Goal: Task Accomplishment & Management: Use online tool/utility

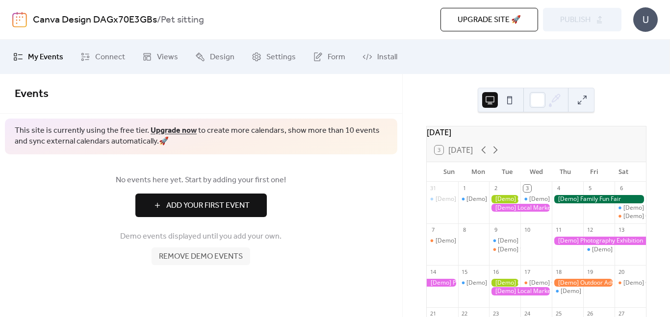
click at [645, 29] on div "U" at bounding box center [645, 19] width 25 height 25
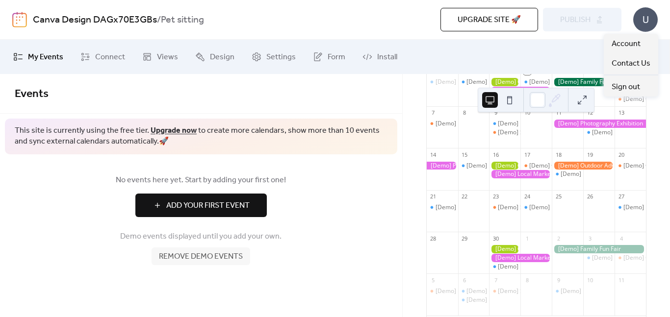
scroll to position [117, 0]
click at [377, 58] on span "Install" at bounding box center [387, 57] width 20 height 12
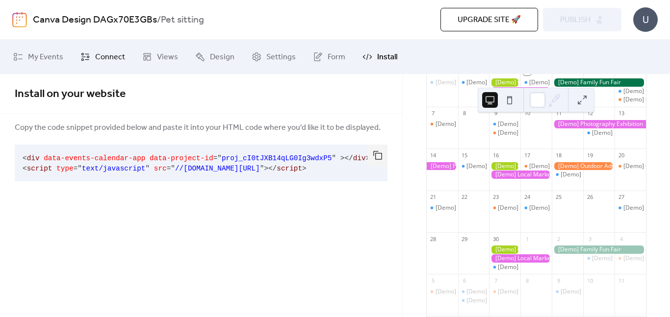
click at [97, 58] on span "Connect" at bounding box center [110, 57] width 30 height 12
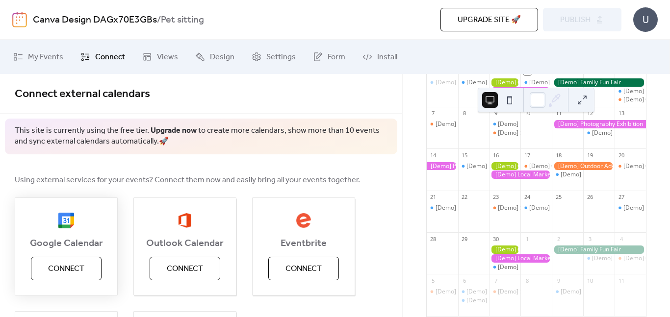
scroll to position [78, 0]
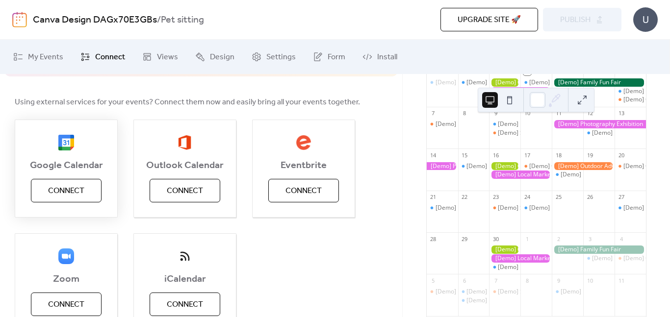
click at [95, 186] on button "Connect" at bounding box center [66, 191] width 71 height 24
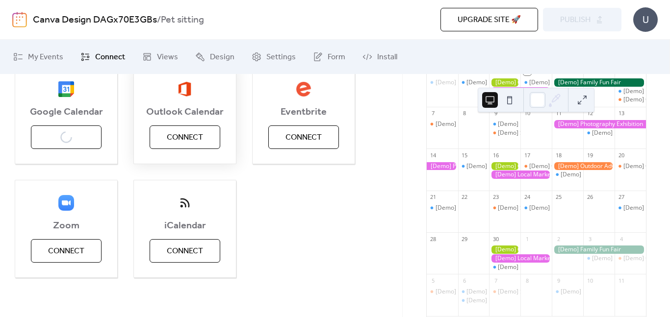
scroll to position [131, 0]
click at [196, 248] on span "Connect" at bounding box center [185, 252] width 36 height 12
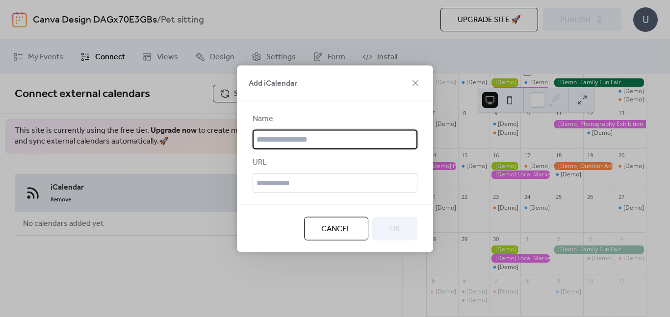
scroll to position [0, 0]
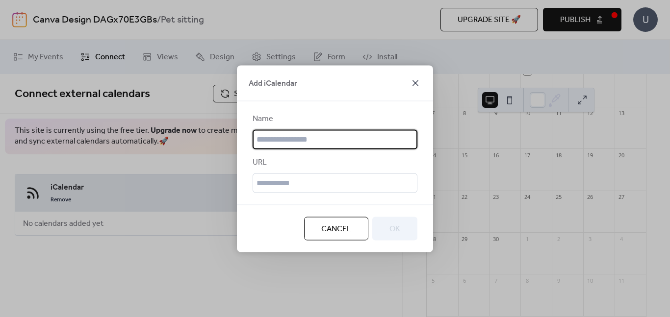
click at [418, 83] on icon at bounding box center [415, 83] width 12 height 12
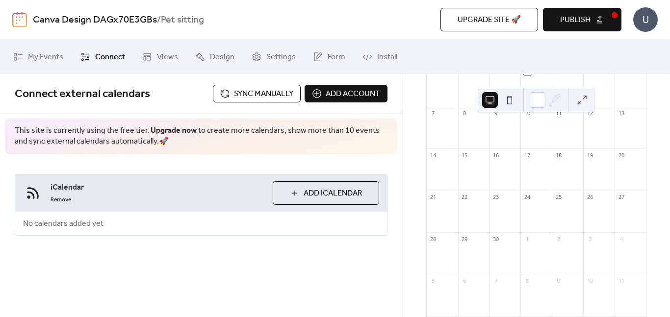
click at [120, 53] on span "Connect" at bounding box center [110, 57] width 30 height 12
click at [95, 58] on span "Connect" at bounding box center [110, 57] width 30 height 12
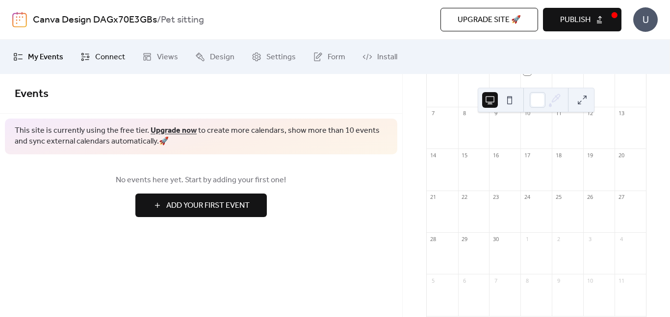
click at [96, 48] on link "Connect" at bounding box center [102, 57] width 59 height 26
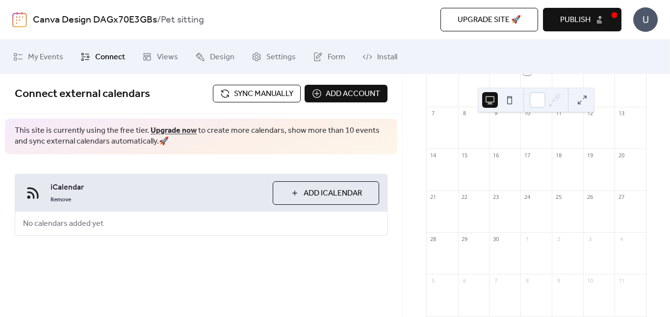
click at [333, 91] on span "Add account" at bounding box center [353, 94] width 54 height 12
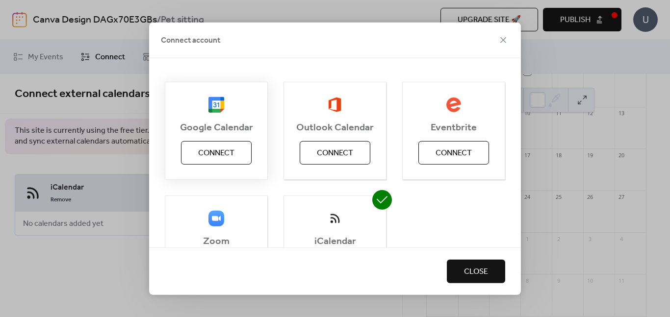
click at [210, 159] on span "Connect" at bounding box center [216, 153] width 36 height 12
click at [71, 121] on div "Connect account Google Calendar Connect Outlook Calendar Connect Eventbrite Con…" at bounding box center [335, 158] width 670 height 317
click at [504, 269] on button "Close" at bounding box center [476, 272] width 58 height 24
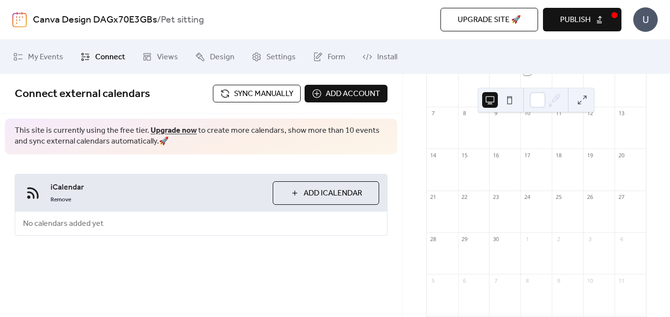
click at [311, 191] on span "Add iCalendar" at bounding box center [332, 194] width 58 height 12
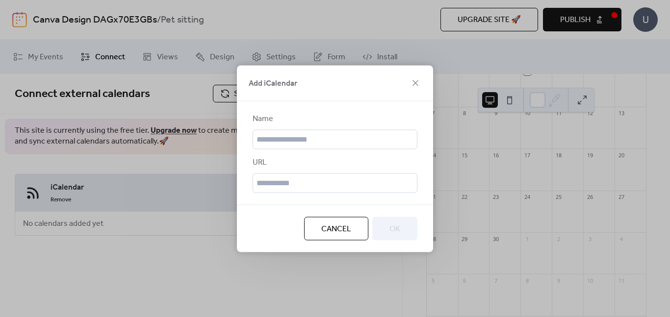
click at [42, 152] on div "Add iCalendar Name URL Cancel OK" at bounding box center [335, 158] width 670 height 317
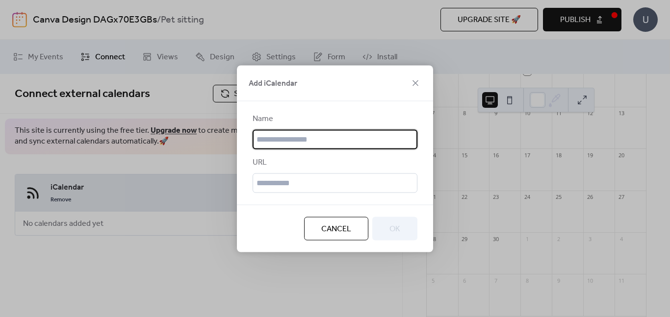
click at [292, 139] on input "text" at bounding box center [334, 139] width 165 height 20
type input "**********"
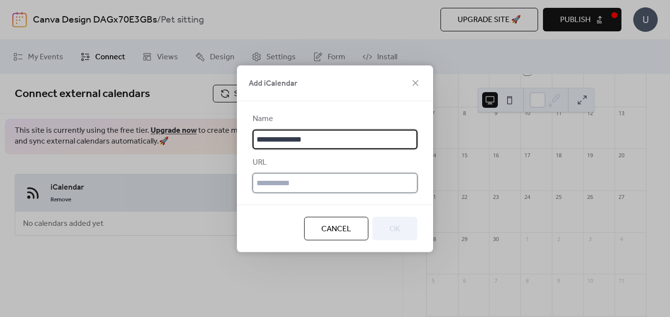
click at [277, 178] on input "text" at bounding box center [334, 183] width 165 height 20
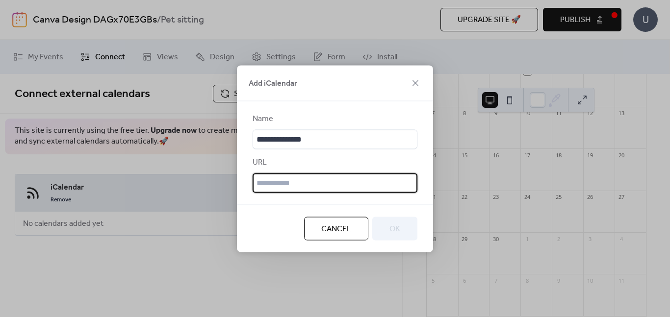
paste input "**********"
type input "**********"
click at [392, 224] on span "OK" at bounding box center [394, 229] width 11 height 12
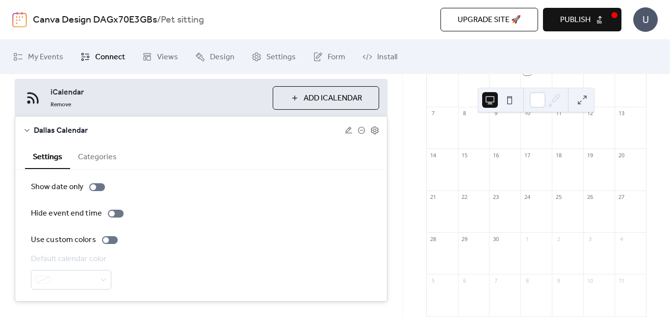
scroll to position [119, 0]
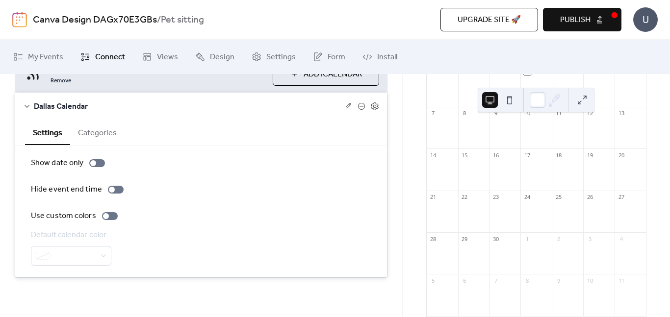
click at [91, 139] on button "Categories" at bounding box center [97, 132] width 54 height 24
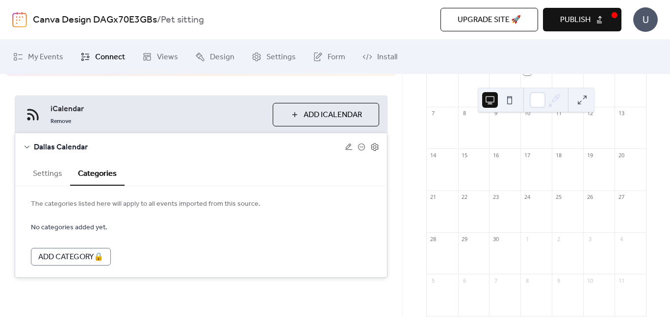
scroll to position [78, 0]
click at [51, 164] on button "Settings" at bounding box center [47, 173] width 45 height 24
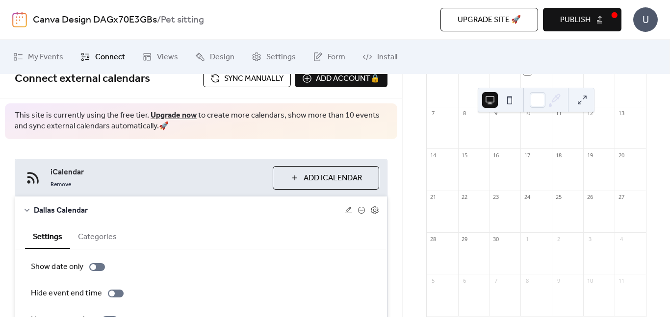
scroll to position [0, 0]
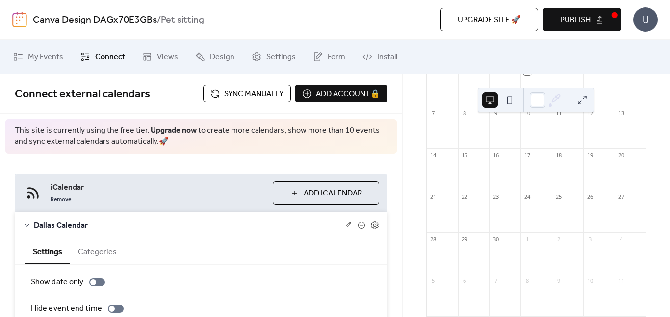
click at [255, 154] on div "iCalendar Remove Add iCalendar Dallas Calendar Settings Categories Show date on…" at bounding box center [201, 285] width 402 height 262
click at [303, 193] on span "Add iCalendar" at bounding box center [332, 194] width 58 height 12
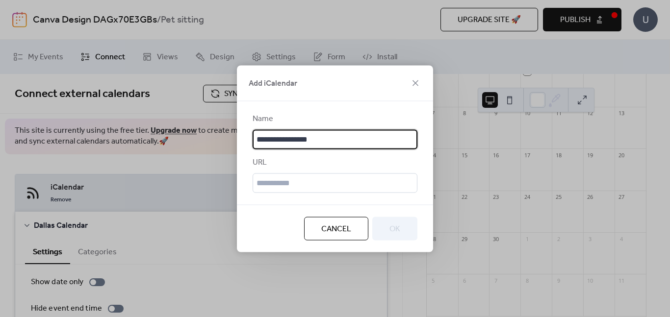
type input "**********"
click at [286, 185] on input "text" at bounding box center [334, 183] width 165 height 20
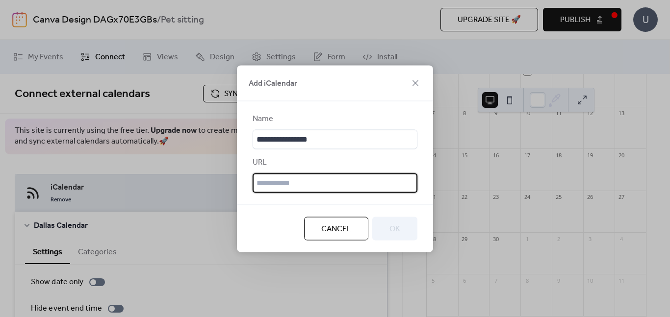
paste input "**********"
type input "**********"
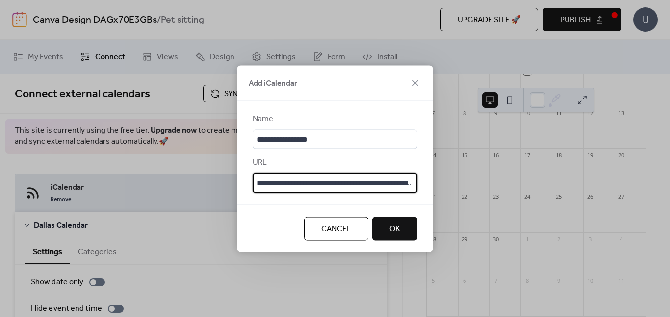
scroll to position [0, 169]
click at [380, 217] on button "OK" at bounding box center [394, 229] width 45 height 24
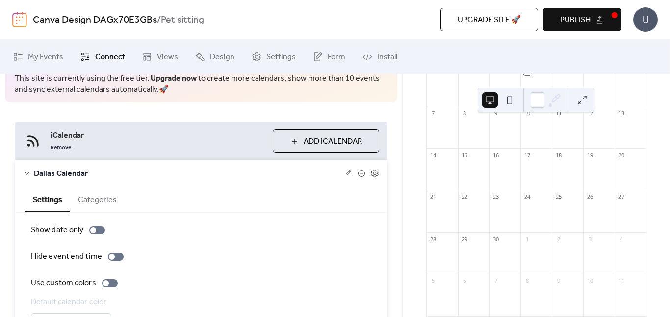
scroll to position [63, 0]
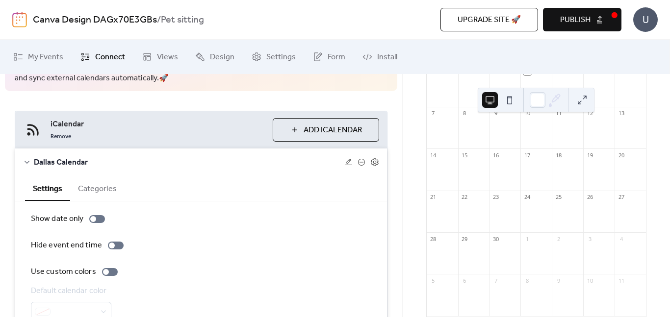
click at [32, 162] on div "Dallas Calendar" at bounding box center [201, 162] width 372 height 27
click at [28, 163] on icon at bounding box center [27, 162] width 8 height 8
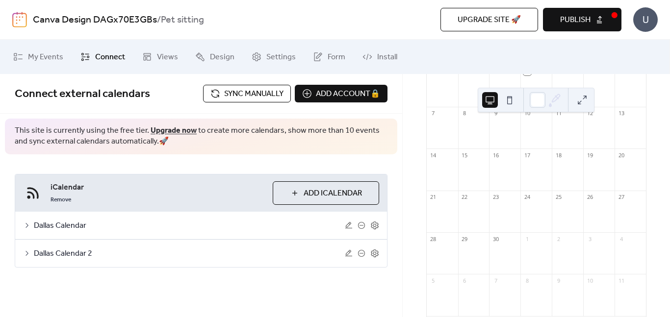
scroll to position [0, 0]
click at [78, 255] on span "Dallas Calendar 2" at bounding box center [189, 254] width 311 height 12
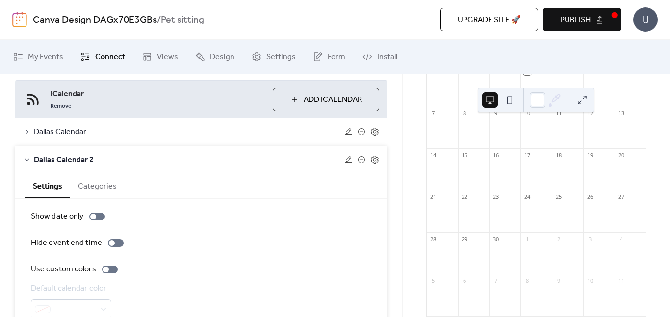
scroll to position [147, 0]
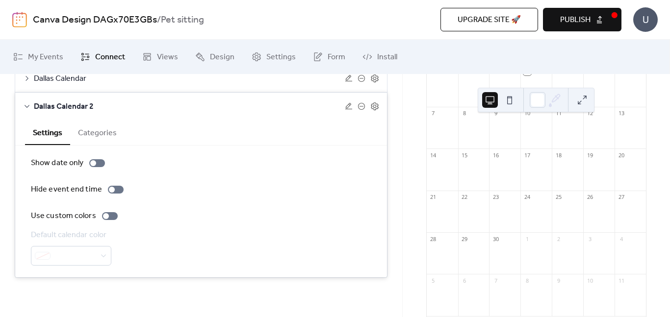
click at [94, 141] on button "Categories" at bounding box center [97, 132] width 54 height 24
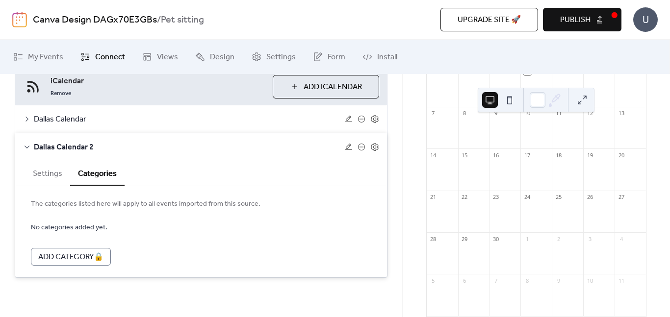
scroll to position [106, 0]
click at [46, 169] on button "Settings" at bounding box center [47, 173] width 45 height 24
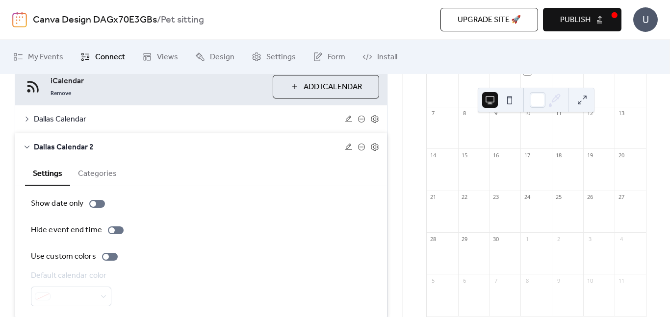
click at [46, 169] on button "Settings" at bounding box center [47, 173] width 45 height 25
click at [71, 289] on div at bounding box center [71, 297] width 80 height 20
click at [105, 256] on div at bounding box center [106, 257] width 6 height 6
click at [79, 290] on div at bounding box center [71, 297] width 80 height 20
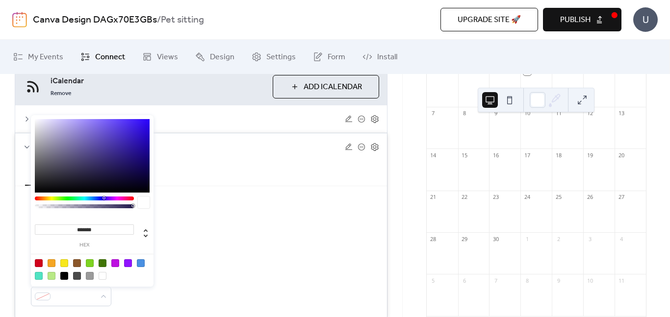
click at [101, 261] on div at bounding box center [103, 263] width 8 height 8
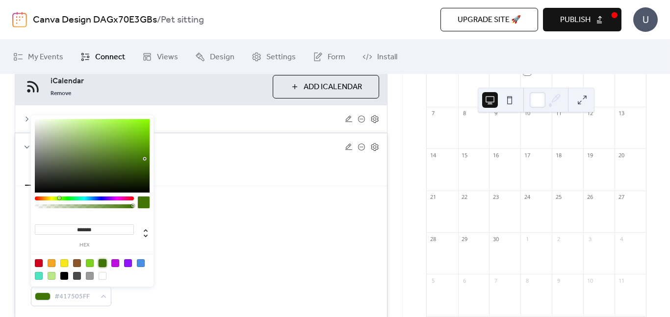
type input "*******"
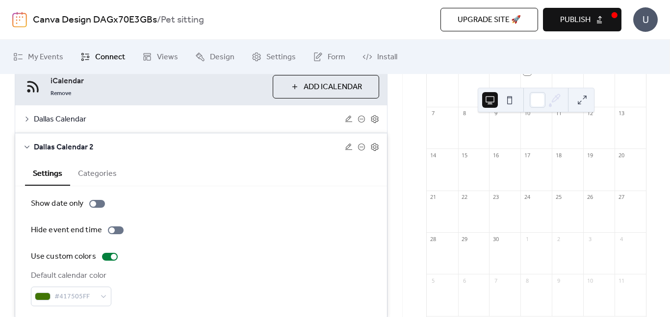
click at [116, 287] on div "Default calendar color #417505FF" at bounding box center [201, 288] width 340 height 36
click at [47, 152] on span "Dallas Calendar 2" at bounding box center [189, 148] width 311 height 12
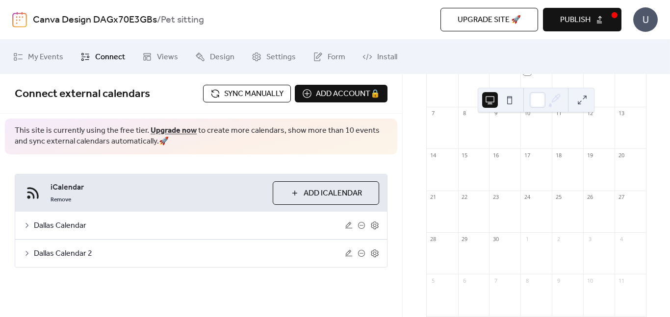
scroll to position [0, 0]
click at [374, 251] on icon at bounding box center [374, 253] width 9 height 9
click at [374, 254] on icon at bounding box center [374, 253] width 9 height 9
click at [240, 94] on span "Sync manually" at bounding box center [253, 94] width 59 height 12
click at [514, 105] on button at bounding box center [510, 100] width 16 height 16
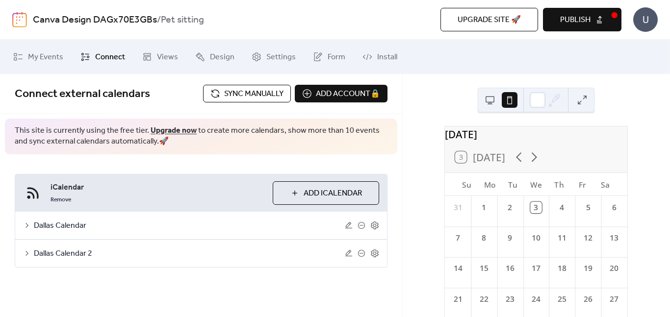
click at [482, 106] on button at bounding box center [490, 100] width 16 height 16
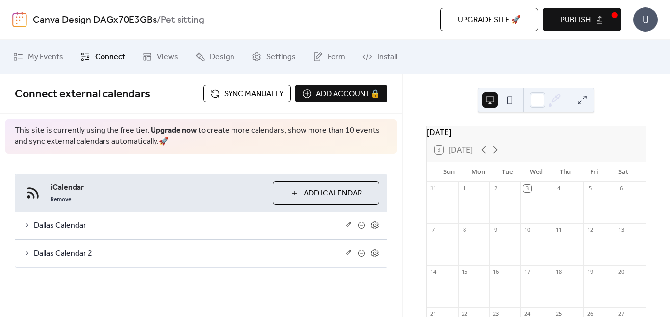
click at [529, 192] on div "3" at bounding box center [526, 188] width 7 height 7
click at [566, 213] on div at bounding box center [567, 207] width 31 height 25
